Goal: Task Accomplishment & Management: Use online tool/utility

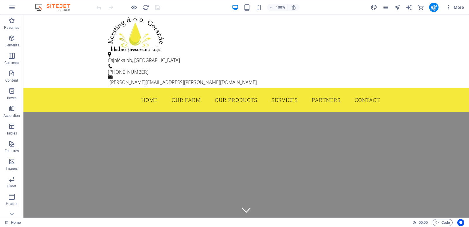
click at [65, 7] on img at bounding box center [56, 7] width 44 height 7
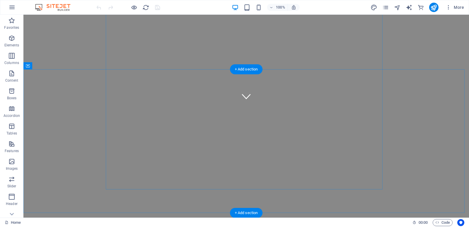
scroll to position [117, 0]
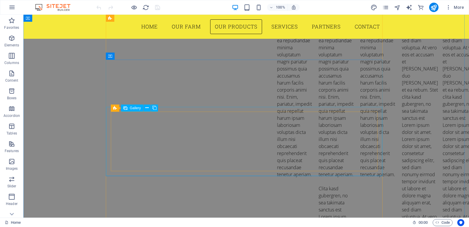
scroll to position [1497, 0]
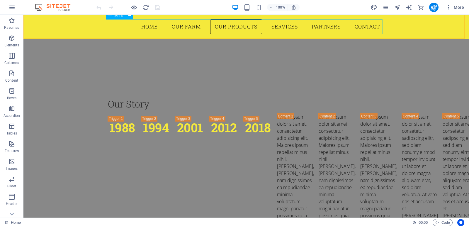
click at [189, 23] on nav "Home Our Farm Our Products Services Partners Contact" at bounding box center [246, 26] width 277 height 15
click at [189, 25] on nav "Home Our Farm Our Products Services Partners Contact" at bounding box center [246, 26] width 277 height 15
click at [10, 40] on icon "button" at bounding box center [11, 38] width 7 height 7
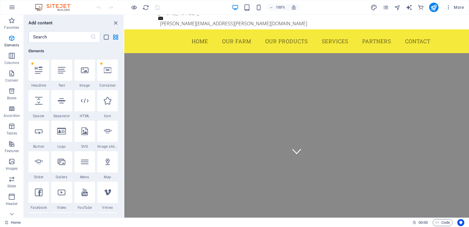
scroll to position [0, 0]
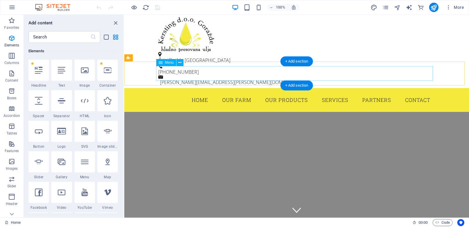
click at [335, 93] on nav "Home Our Farm Our Products Services Partners Contact" at bounding box center [296, 100] width 277 height 15
click at [413, 93] on nav "Home Our Farm Our Products Services Partners Contact" at bounding box center [296, 100] width 277 height 15
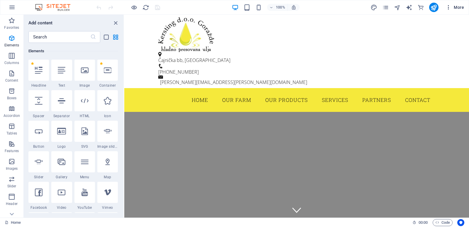
click at [448, 8] on icon "button" at bounding box center [449, 7] width 6 height 6
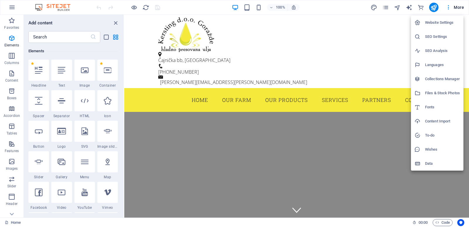
click at [431, 66] on h6 "Languages" at bounding box center [442, 64] width 35 height 7
select select "41"
select select "22"
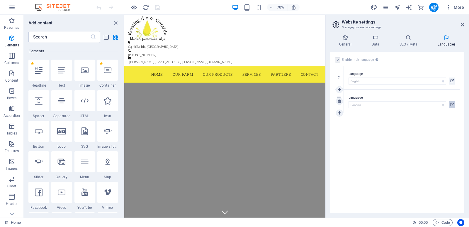
click at [450, 105] on button at bounding box center [452, 104] width 6 height 7
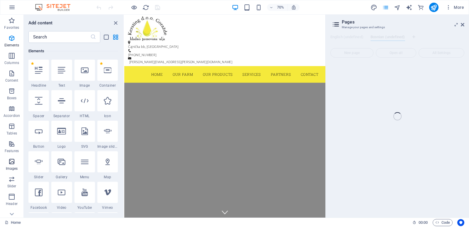
click at [14, 165] on span "Images" at bounding box center [11, 165] width 23 height 14
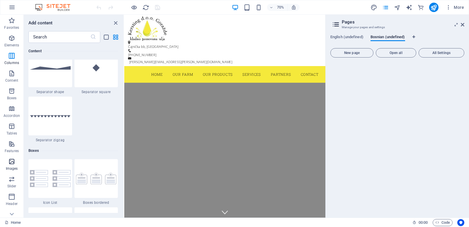
scroll to position [2972, 0]
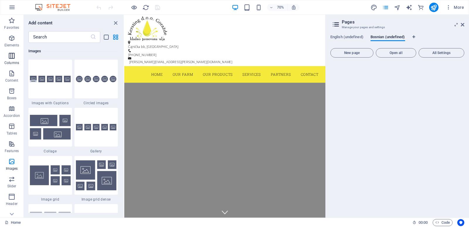
click at [17, 59] on span "Columns" at bounding box center [11, 59] width 23 height 14
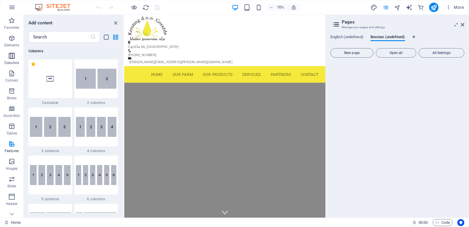
scroll to position [290, 0]
click at [89, 80] on img at bounding box center [96, 79] width 41 height 20
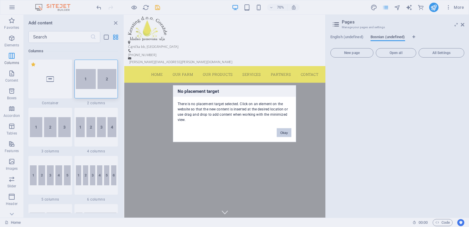
click at [285, 132] on button "Okay" at bounding box center [284, 132] width 15 height 9
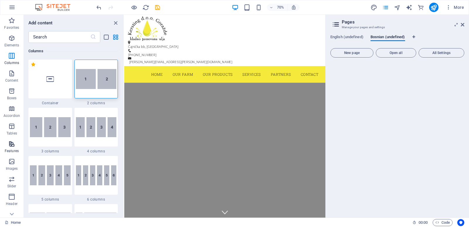
click at [11, 148] on span "Features" at bounding box center [11, 147] width 23 height 14
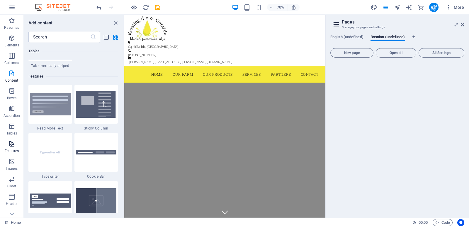
scroll to position [2285, 0]
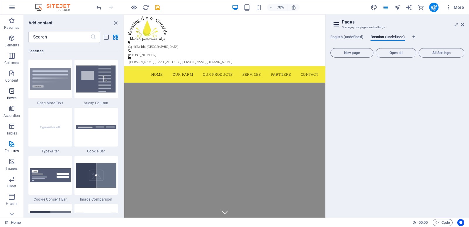
click at [11, 91] on icon "button" at bounding box center [11, 90] width 7 height 7
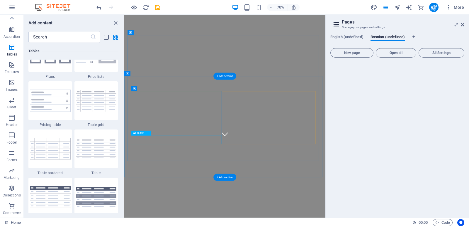
scroll to position [147, 0]
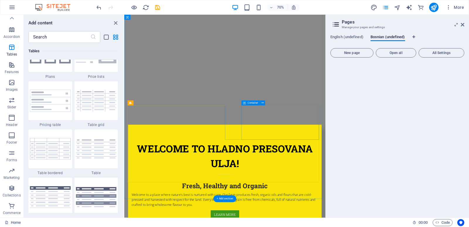
scroll to position [440, 0]
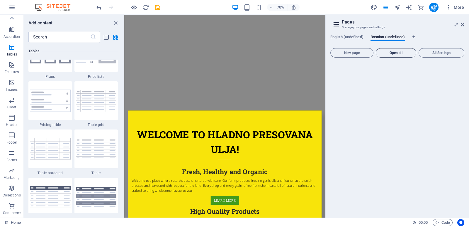
click at [401, 52] on span "Open all" at bounding box center [395, 53] width 35 height 4
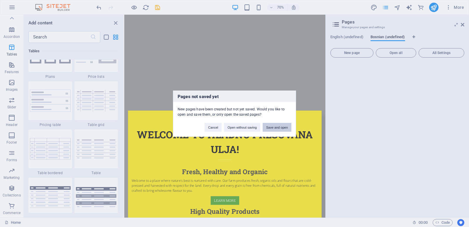
click at [276, 127] on button "Save and open" at bounding box center [277, 127] width 29 height 9
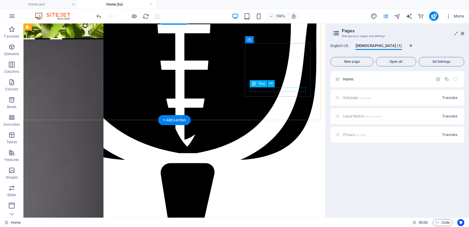
scroll to position [2989, 0]
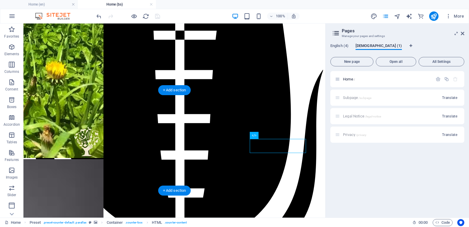
scroll to position [2901, 0]
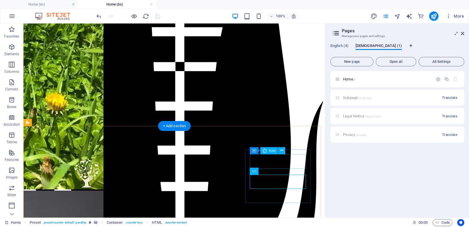
click at [268, 150] on div "Icon" at bounding box center [269, 150] width 18 height 7
click at [281, 150] on icon at bounding box center [281, 150] width 3 height 6
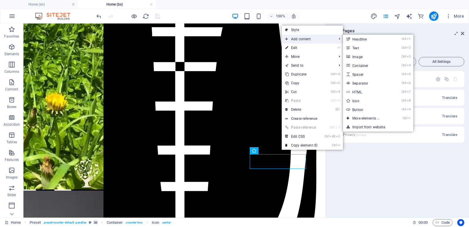
click at [309, 38] on span "Add content" at bounding box center [308, 39] width 52 height 9
click at [356, 55] on link "Ctrl 3 Image" at bounding box center [367, 56] width 48 height 9
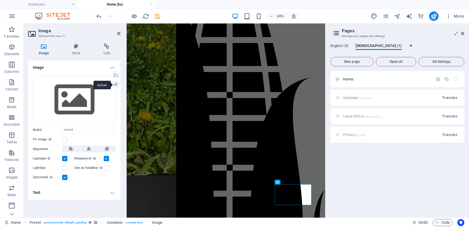
click at [117, 84] on div "Upload" at bounding box center [115, 85] width 9 height 9
click at [42, 47] on icon at bounding box center [43, 46] width 31 height 6
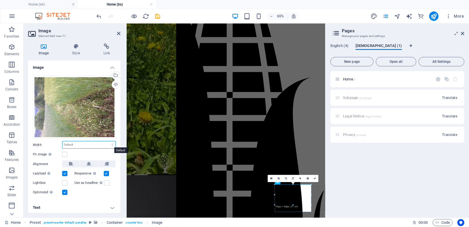
click at [111, 144] on select "Default auto px rem % em vh vw" at bounding box center [88, 144] width 53 height 7
click at [62, 141] on select "Default auto px rem % em vh vw" at bounding box center [88, 144] width 53 height 7
select select "DISABLED_OPTION_VALUE"
click at [119, 33] on icon at bounding box center [119, 33] width 4 height 5
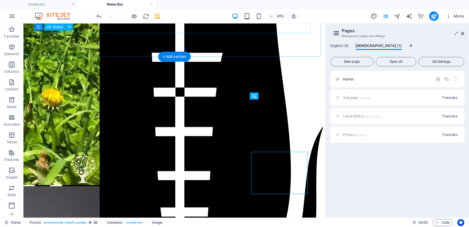
scroll to position [3020, 0]
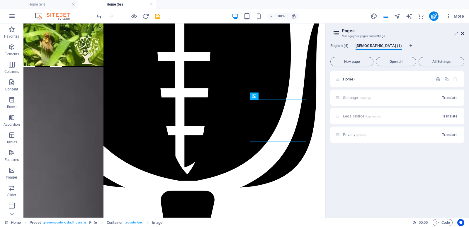
click at [462, 31] on icon at bounding box center [463, 33] width 4 height 5
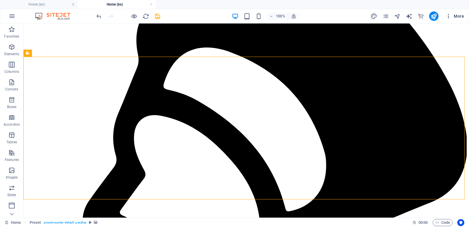
click at [448, 15] on icon "button" at bounding box center [449, 16] width 6 height 6
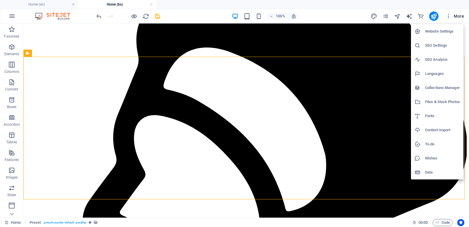
click at [387, 42] on div at bounding box center [234, 113] width 469 height 227
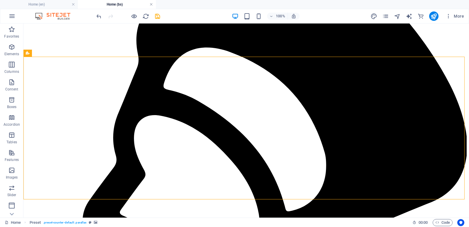
click at [152, 6] on link at bounding box center [151, 5] width 4 height 6
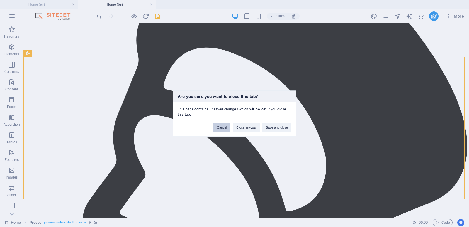
click at [224, 127] on button "Cancel" at bounding box center [221, 127] width 17 height 9
